Goal: Task Accomplishment & Management: Complete application form

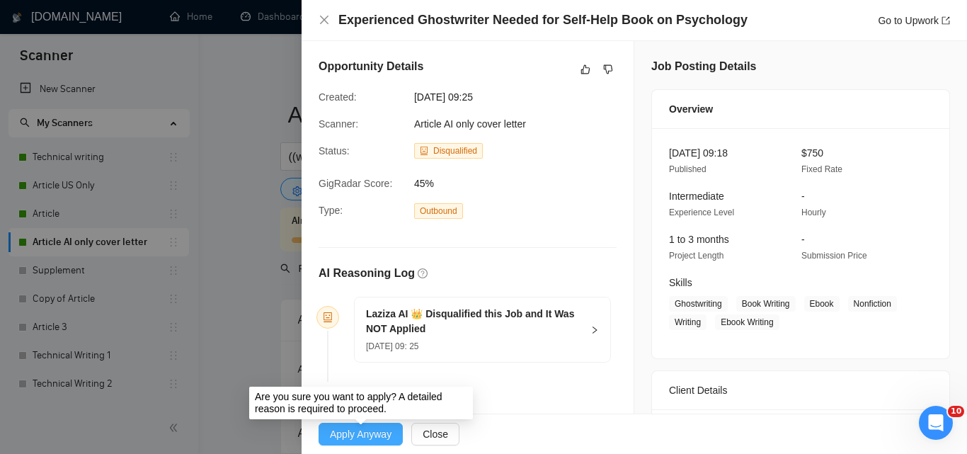
click at [357, 437] on span "Apply Anyway" at bounding box center [361, 434] width 62 height 16
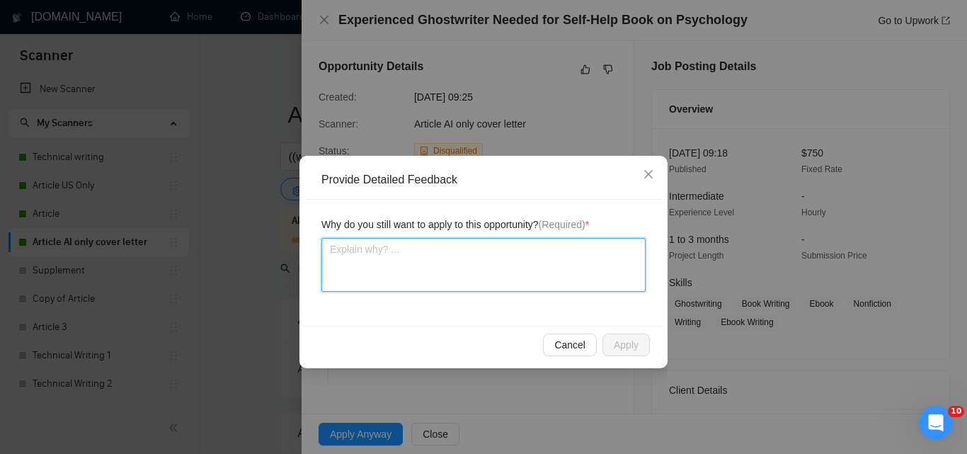
click at [509, 270] on textarea at bounding box center [483, 265] width 324 height 54
type textarea "L"
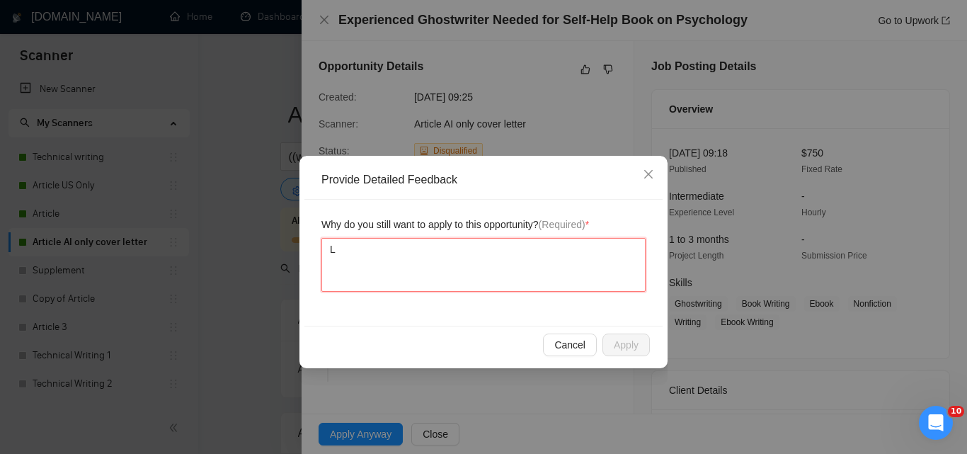
type textarea "La"
type textarea "Laz"
type textarea "Laziz"
type textarea "Laziza"
type textarea "Laziza a"
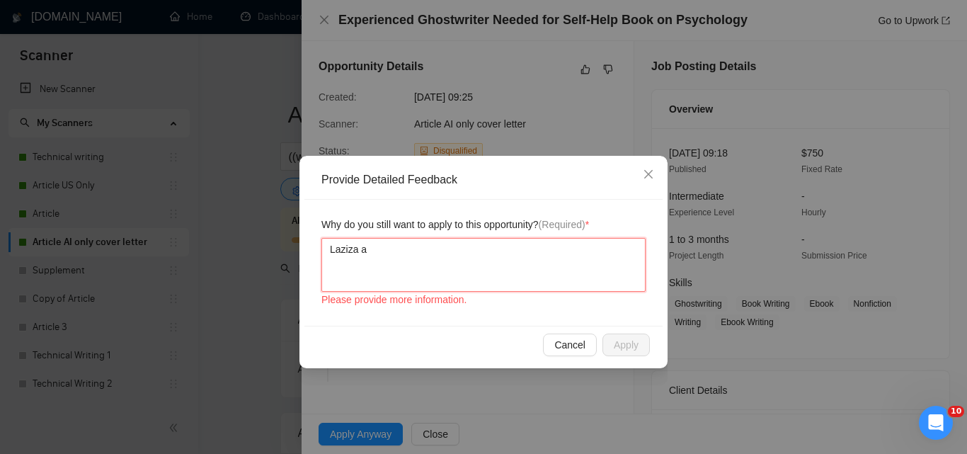
type textarea "Laziza"
type textarea "Laziza s"
type textarea "Laziza sh"
type textarea "Laziza sho"
type textarea "Laziza shou"
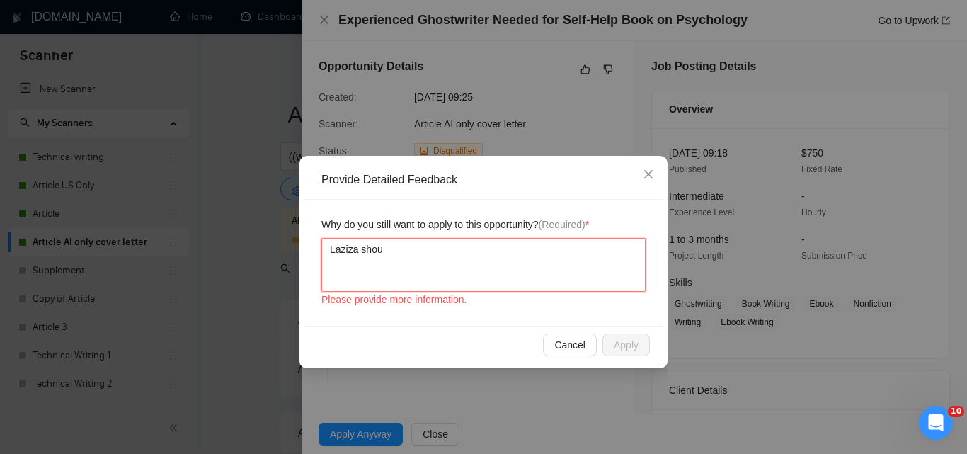
type textarea "Laziza shoul"
type textarea "Laziza should"
type textarea "Laziza should ha"
type textarea "Laziza should have"
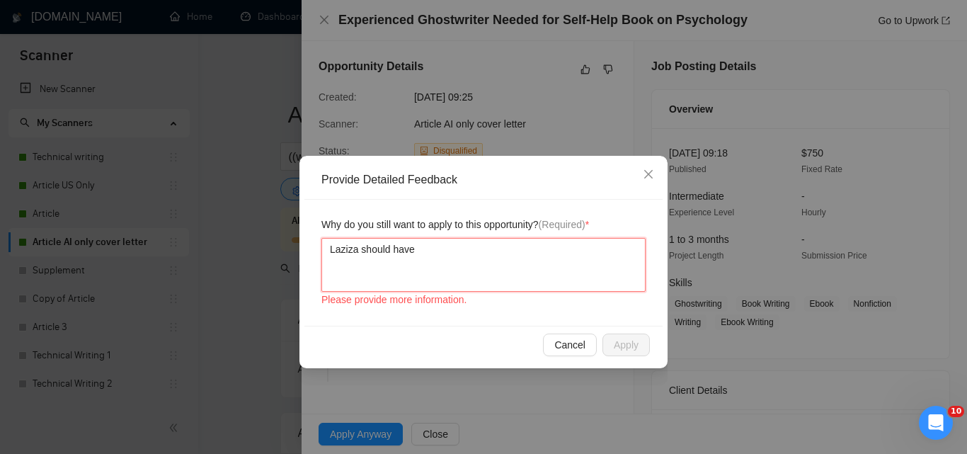
type textarea "Laziza should have"
type textarea "Laziza should have a"
type textarea "Laziza should have ap"
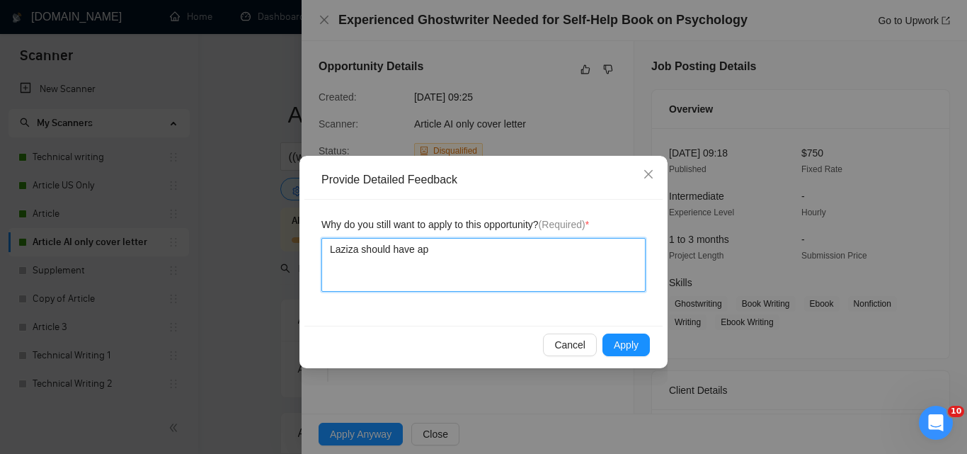
type textarea "Laziza should have app"
type textarea "Laziza should have appl"
type textarea "Laziza should have appli"
type textarea "Laziza should have applied"
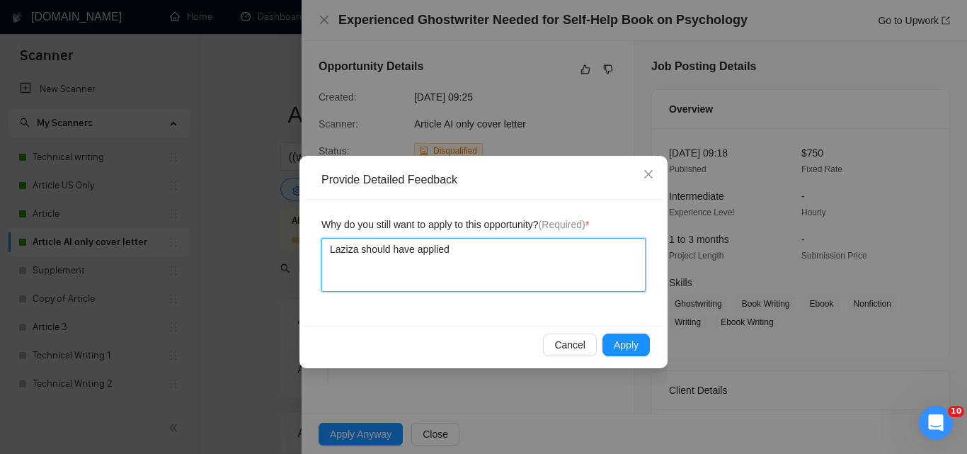
type textarea "Laziza should have applied o"
type textarea "Laziza should have applied on"
type textarea "Laziza should have applied on t"
type textarea "Laziza should have applied on th"
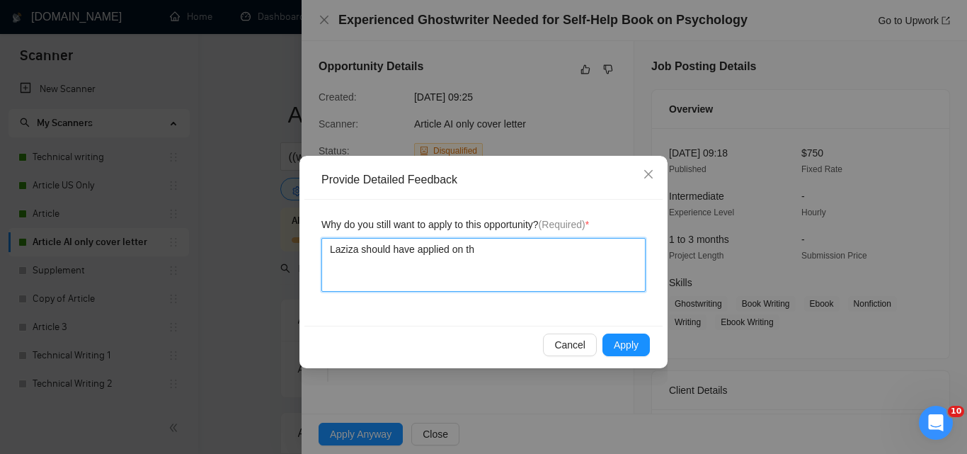
type textarea "Laziza should have applied on thi"
type textarea "Laziza should have applied on this"
type textarea "Laziza should have applied on this j"
type textarea "Laziza should have applied on this jo"
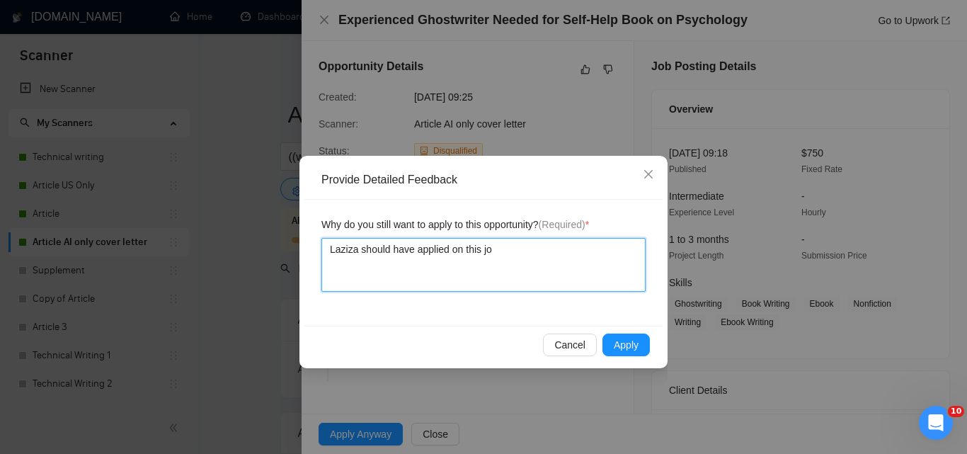
type textarea "Laziza should have applied on this job"
type textarea "Laziza should have applied on this job."
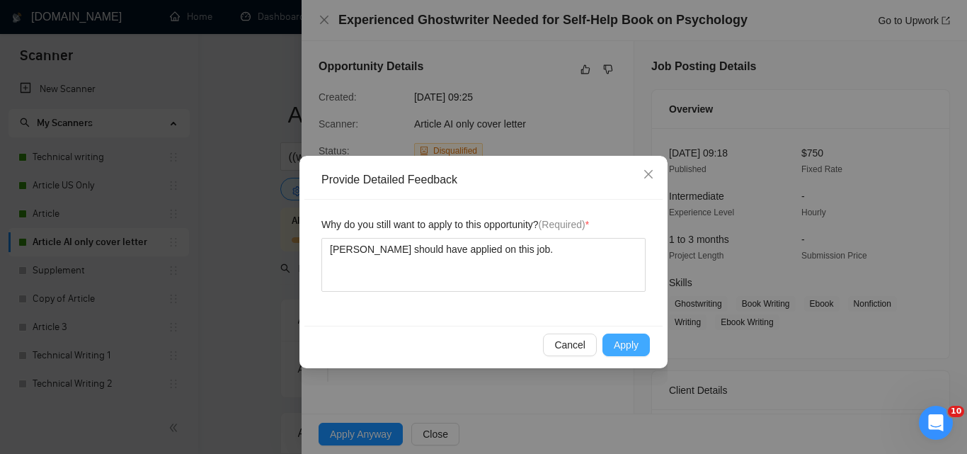
click at [622, 340] on span "Apply" at bounding box center [625, 345] width 25 height 16
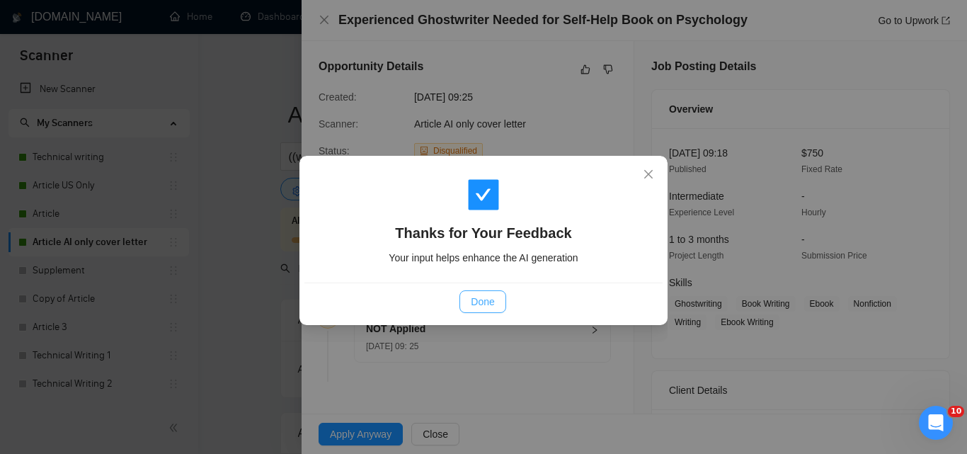
click at [490, 300] on span "Done" at bounding box center [482, 302] width 23 height 16
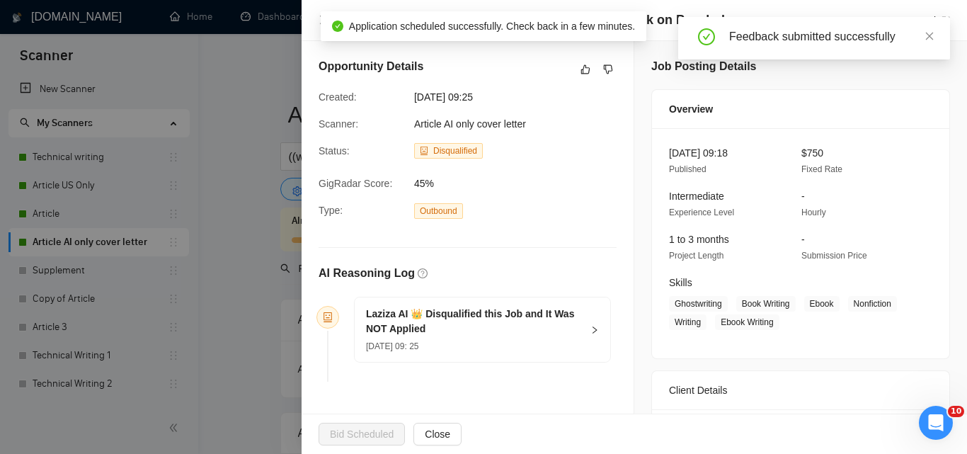
click at [227, 59] on div at bounding box center [483, 227] width 967 height 454
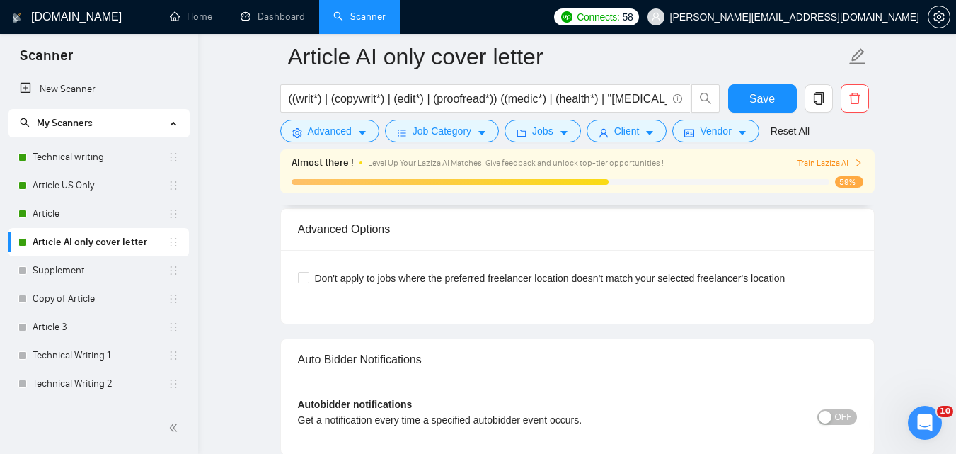
scroll to position [3302, 0]
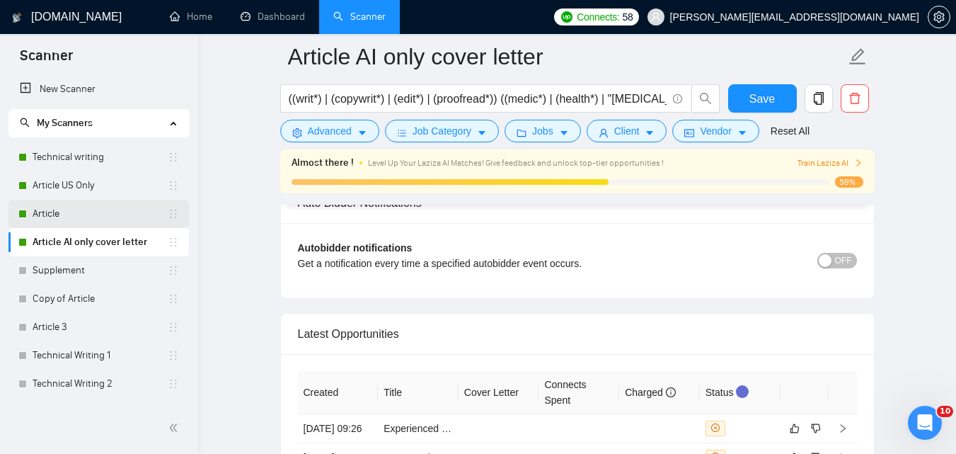
click at [82, 212] on link "Article" at bounding box center [100, 214] width 135 height 28
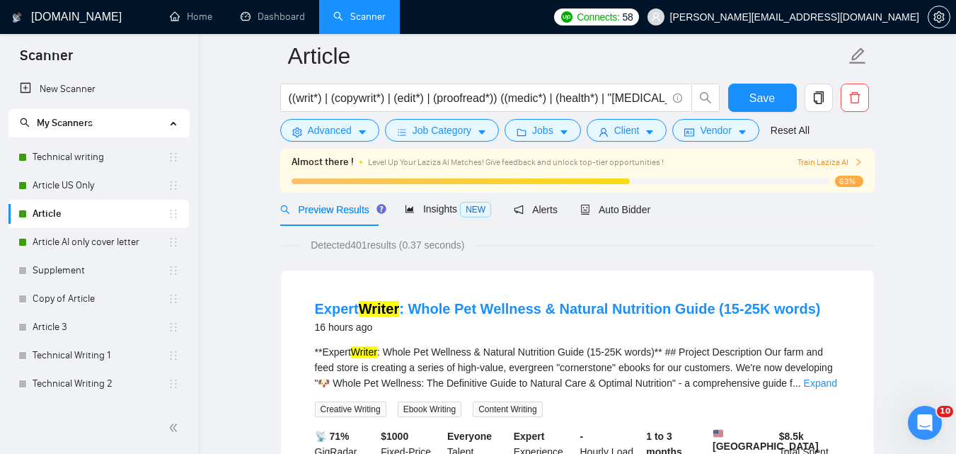
scroll to position [23, 0]
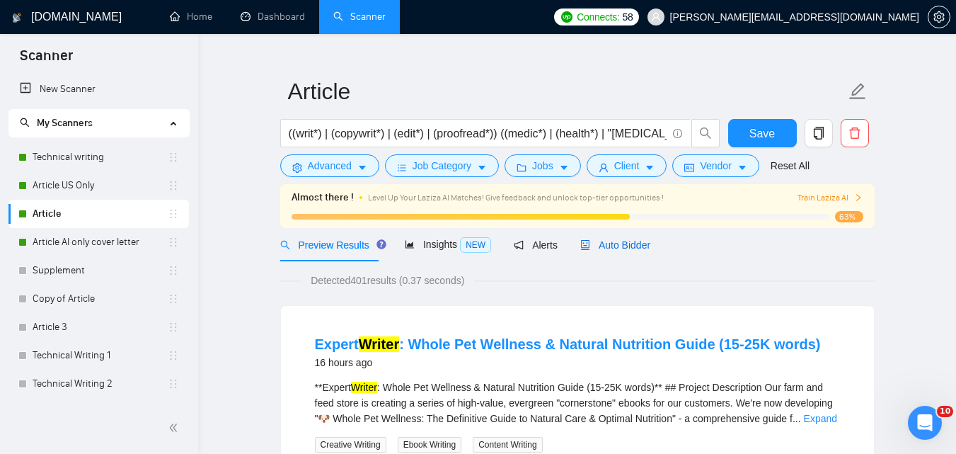
click at [616, 250] on span "Auto Bidder" at bounding box center [615, 244] width 70 height 11
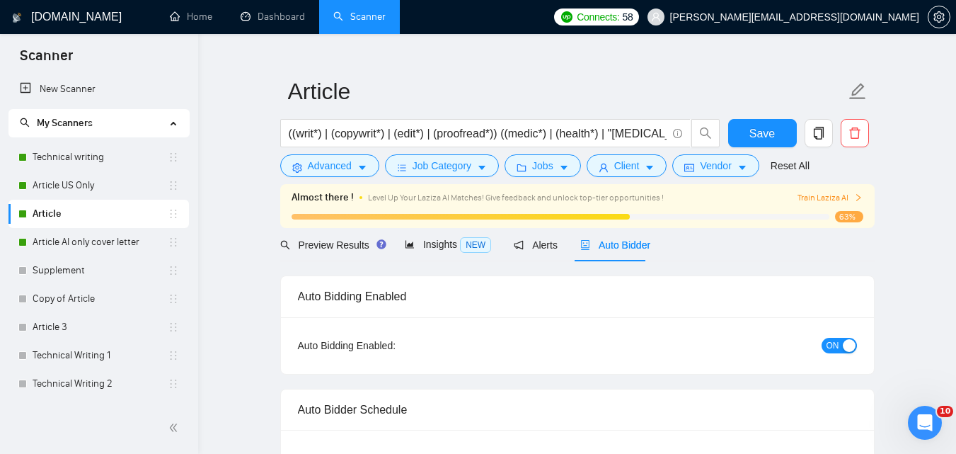
checkbox input "true"
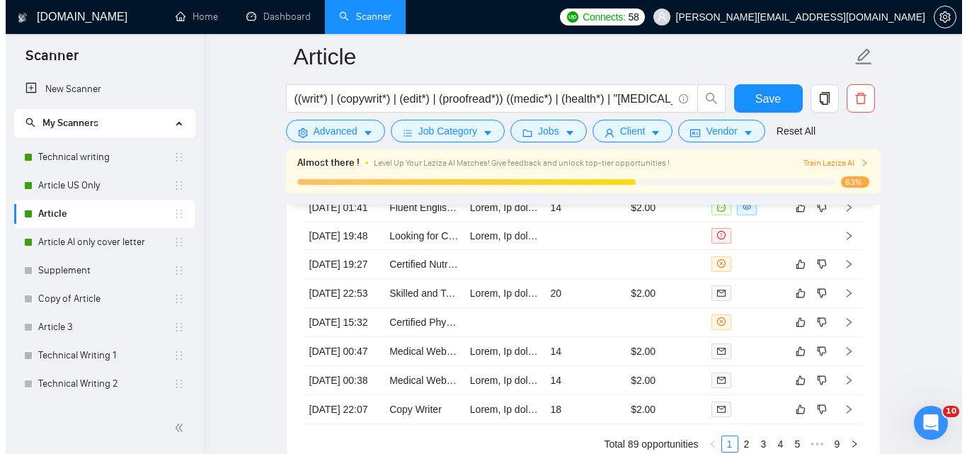
scroll to position [3793, 0]
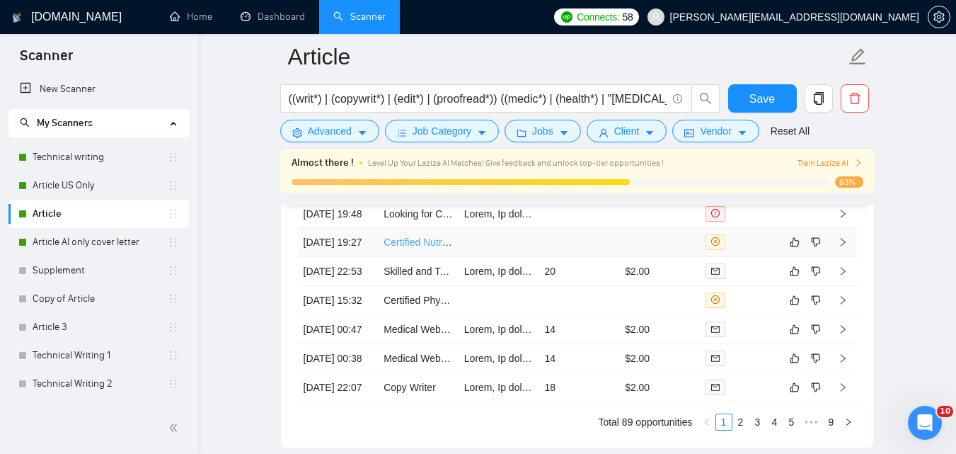
click at [413, 248] on link "Certified Nutritionist & Recipe Ghostwriter for Fertility, Pregnancy & [MEDICAL…" at bounding box center [572, 241] width 376 height 11
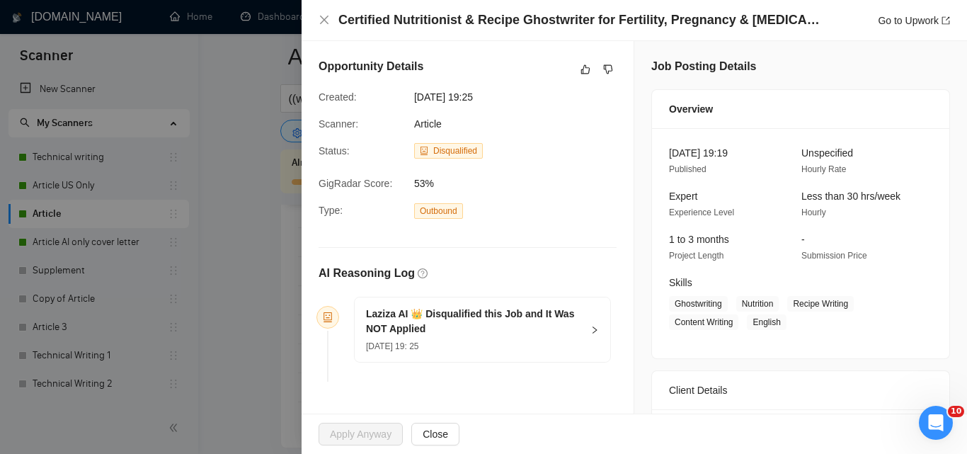
click at [222, 238] on div at bounding box center [483, 227] width 967 height 454
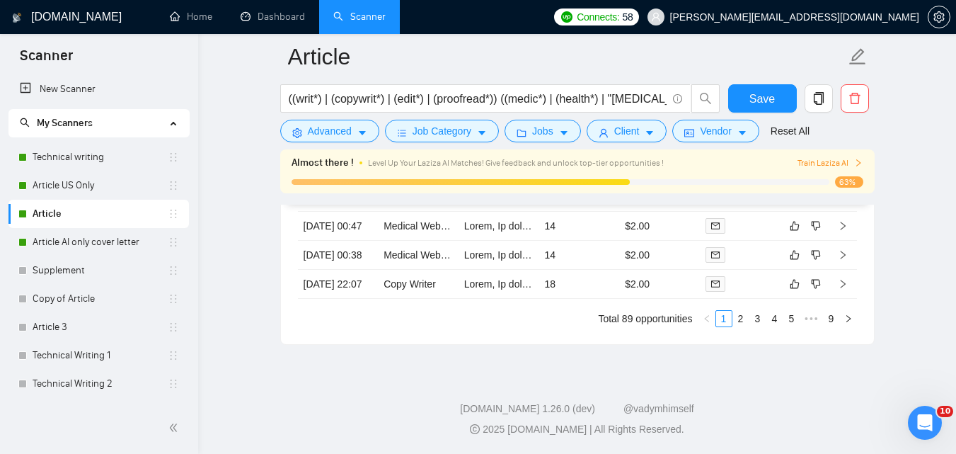
scroll to position [3994, 0]
click at [734, 326] on link "2" at bounding box center [741, 319] width 16 height 16
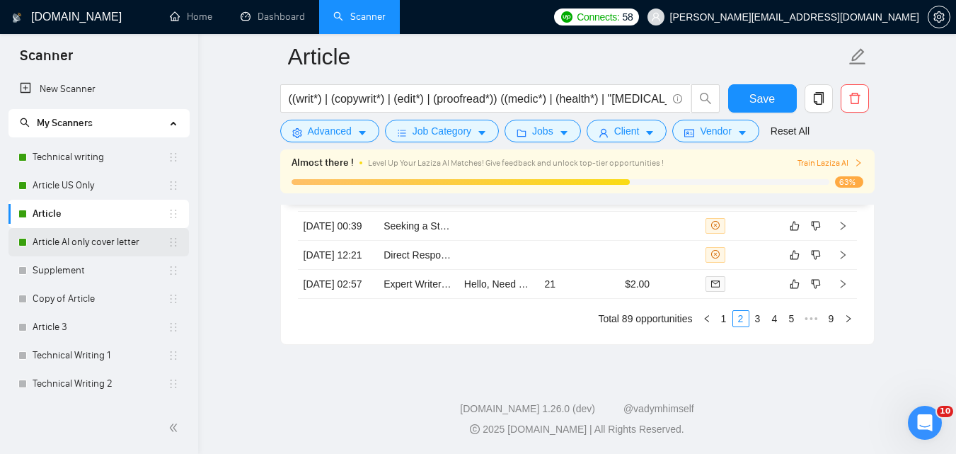
click at [70, 236] on link "Article AI only cover letter" at bounding box center [100, 242] width 135 height 28
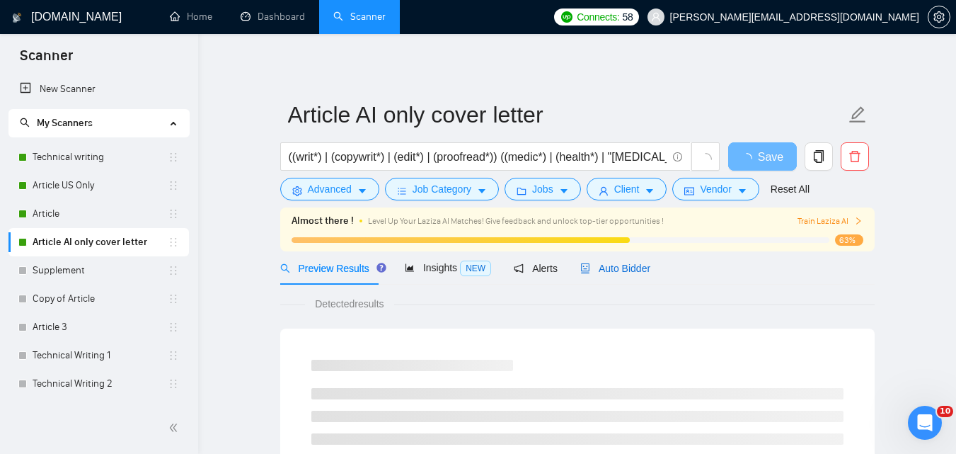
click at [594, 268] on span "Auto Bidder" at bounding box center [615, 268] width 70 height 11
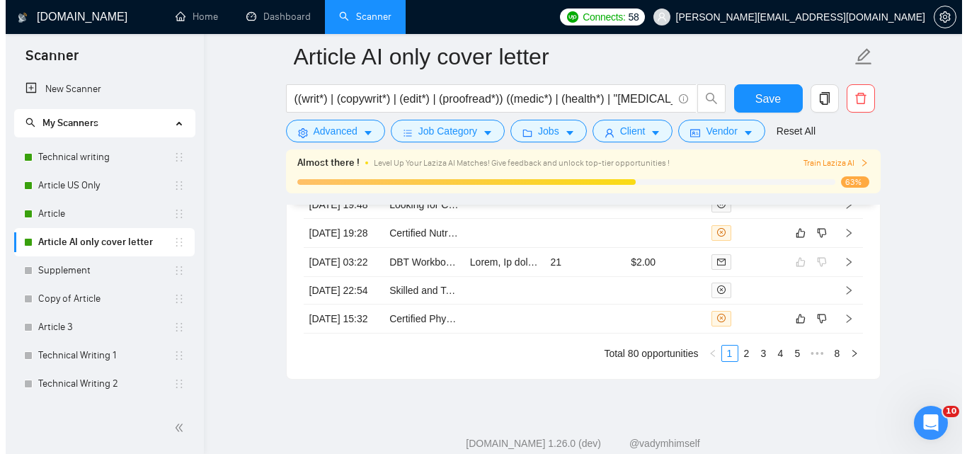
scroll to position [3704, 0]
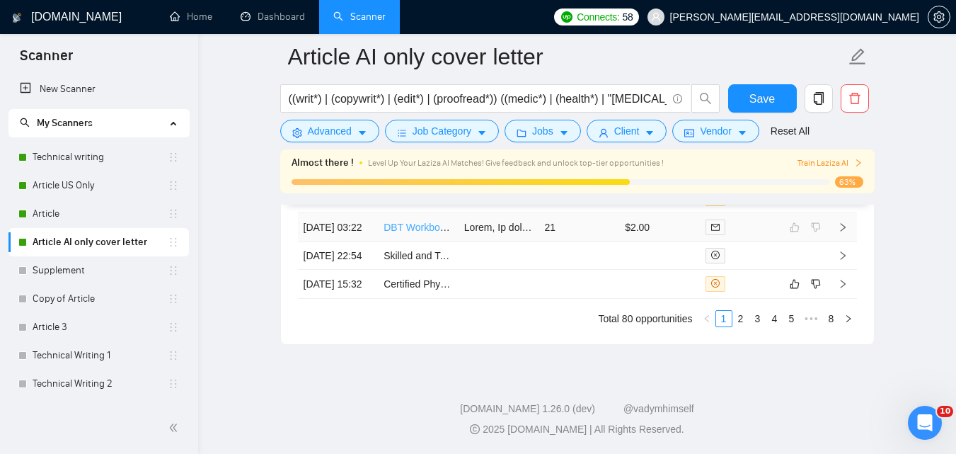
click at [457, 233] on link "DBT Workbook Writer for Teen Mental Health" at bounding box center [483, 226] width 198 height 11
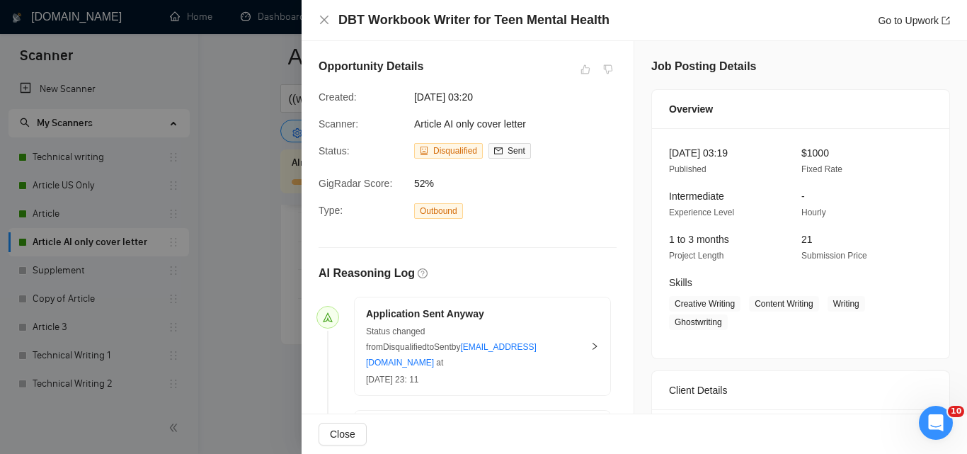
click at [609, 181] on span "52%" at bounding box center [520, 183] width 212 height 16
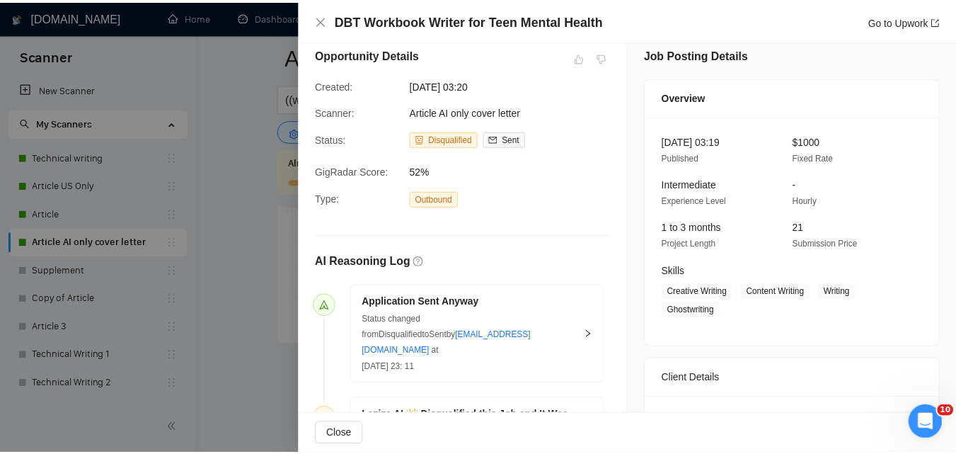
scroll to position [13, 0]
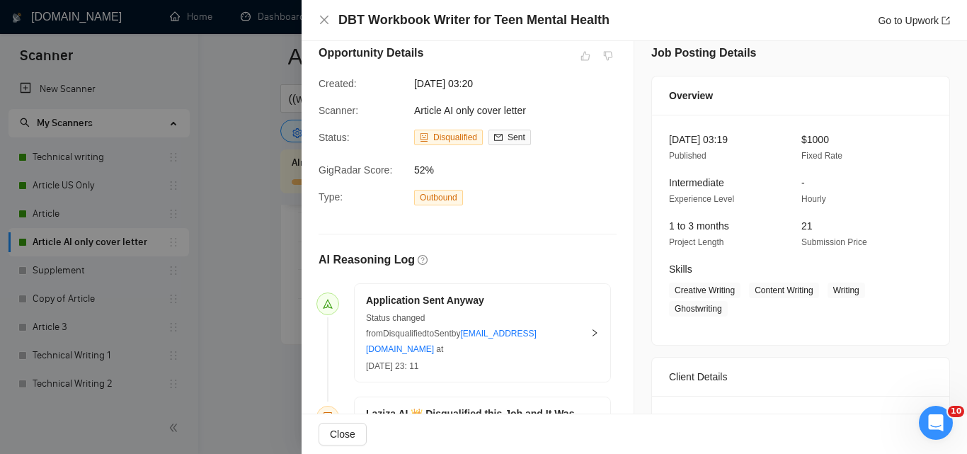
click at [211, 160] on div at bounding box center [483, 227] width 967 height 454
